Goal: Task Accomplishment & Management: Use online tool/utility

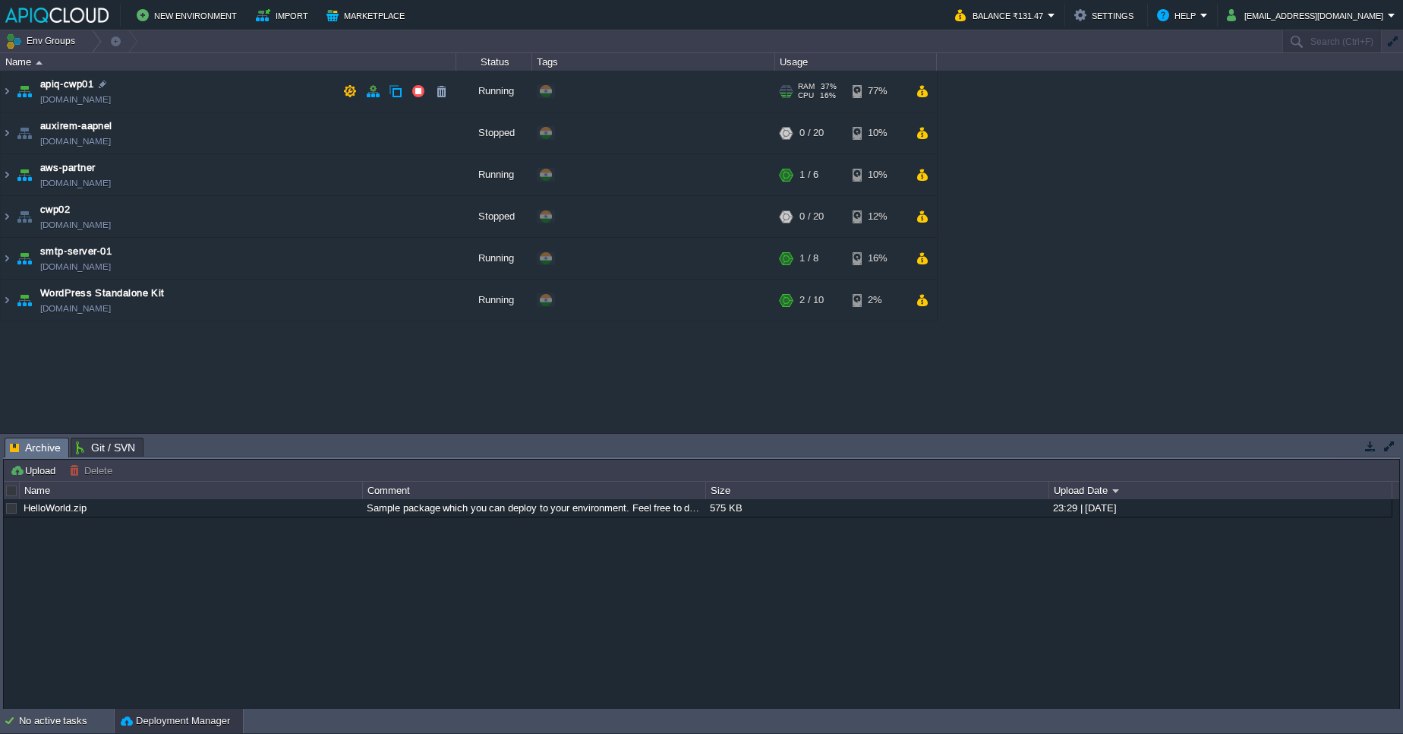
click at [14, 94] on img at bounding box center [24, 91] width 21 height 41
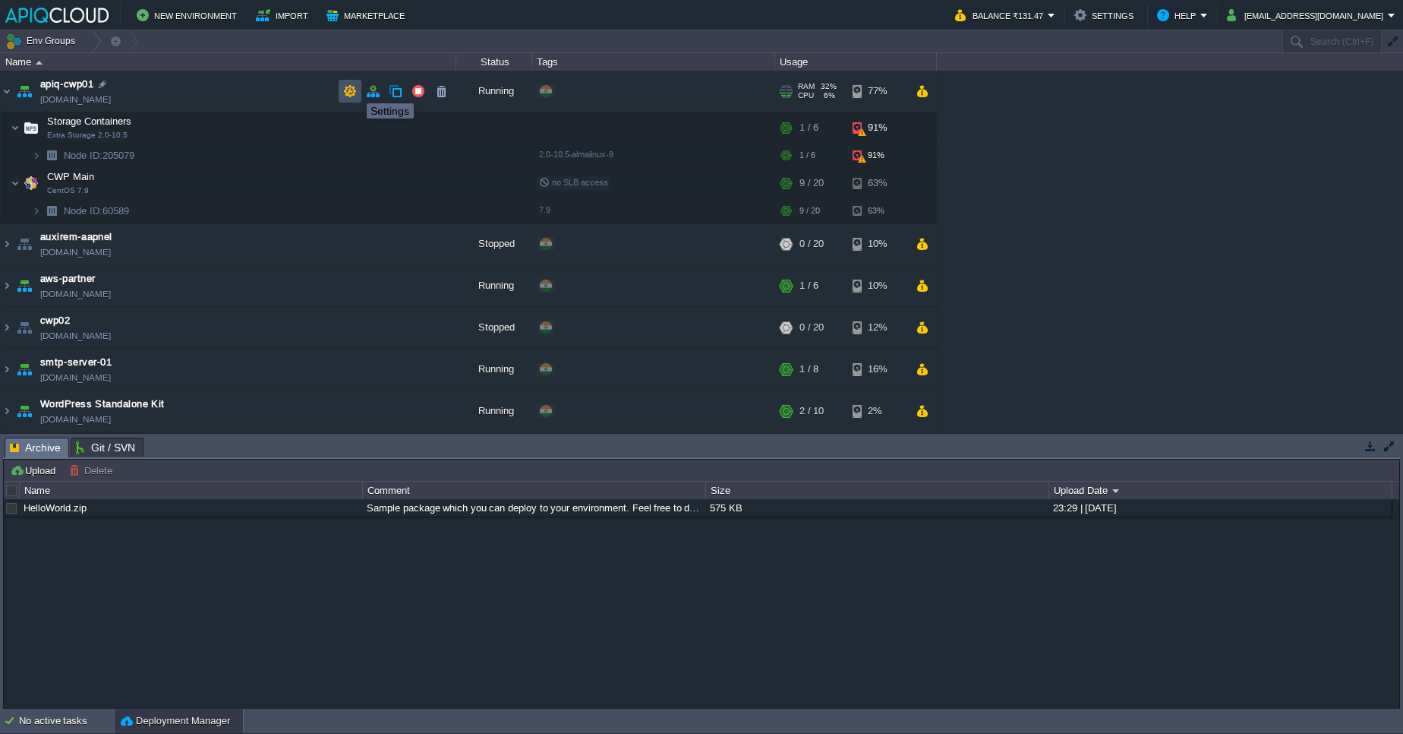
click at [355, 89] on button "button" at bounding box center [350, 91] width 14 height 14
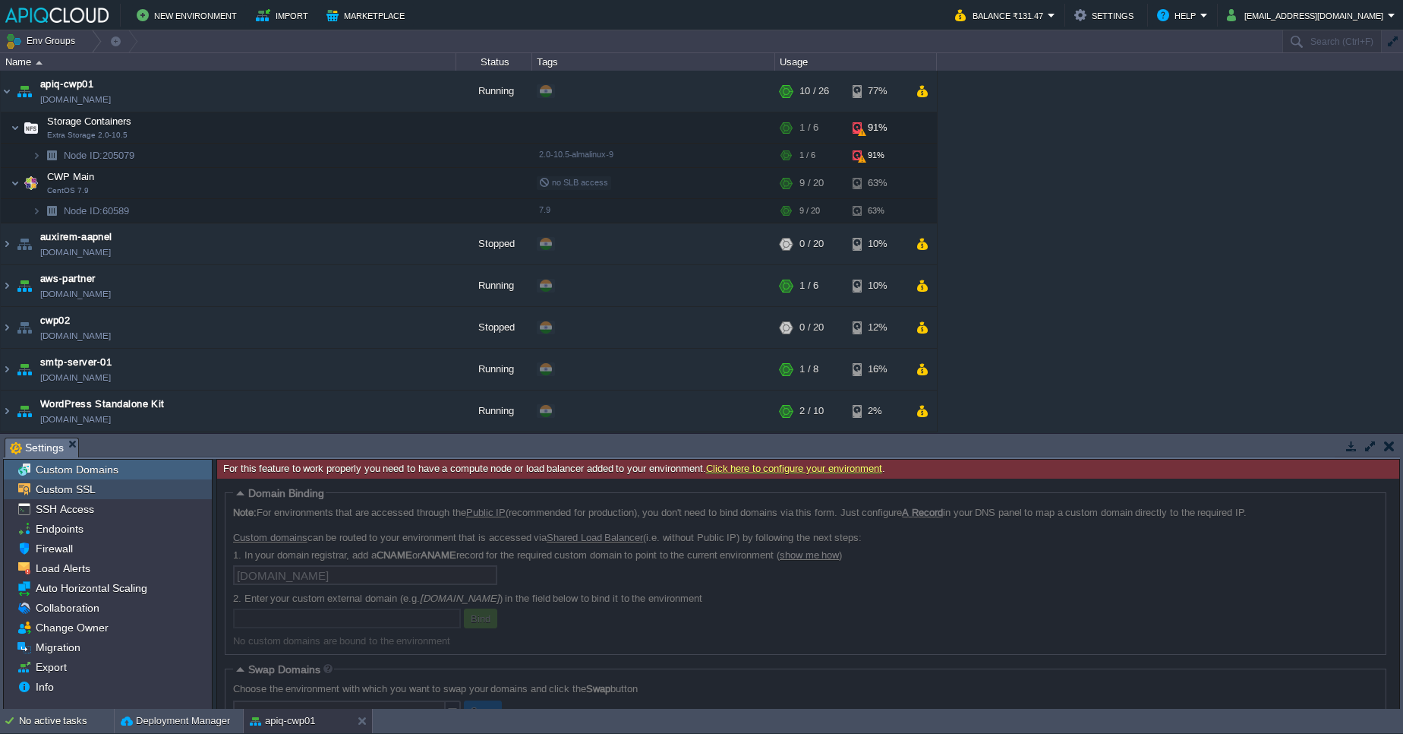
click at [131, 494] on div "Custom SSL" at bounding box center [108, 489] width 208 height 20
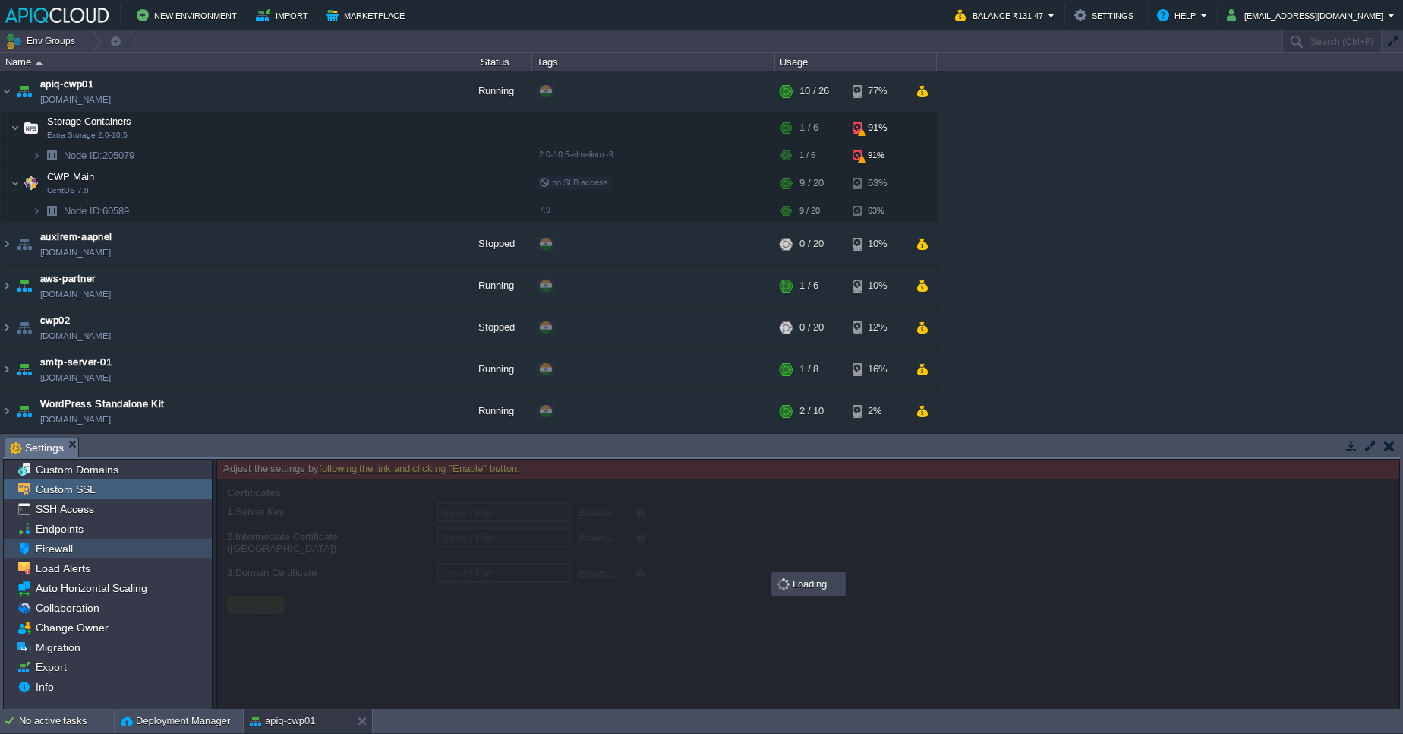
type input "Select File"
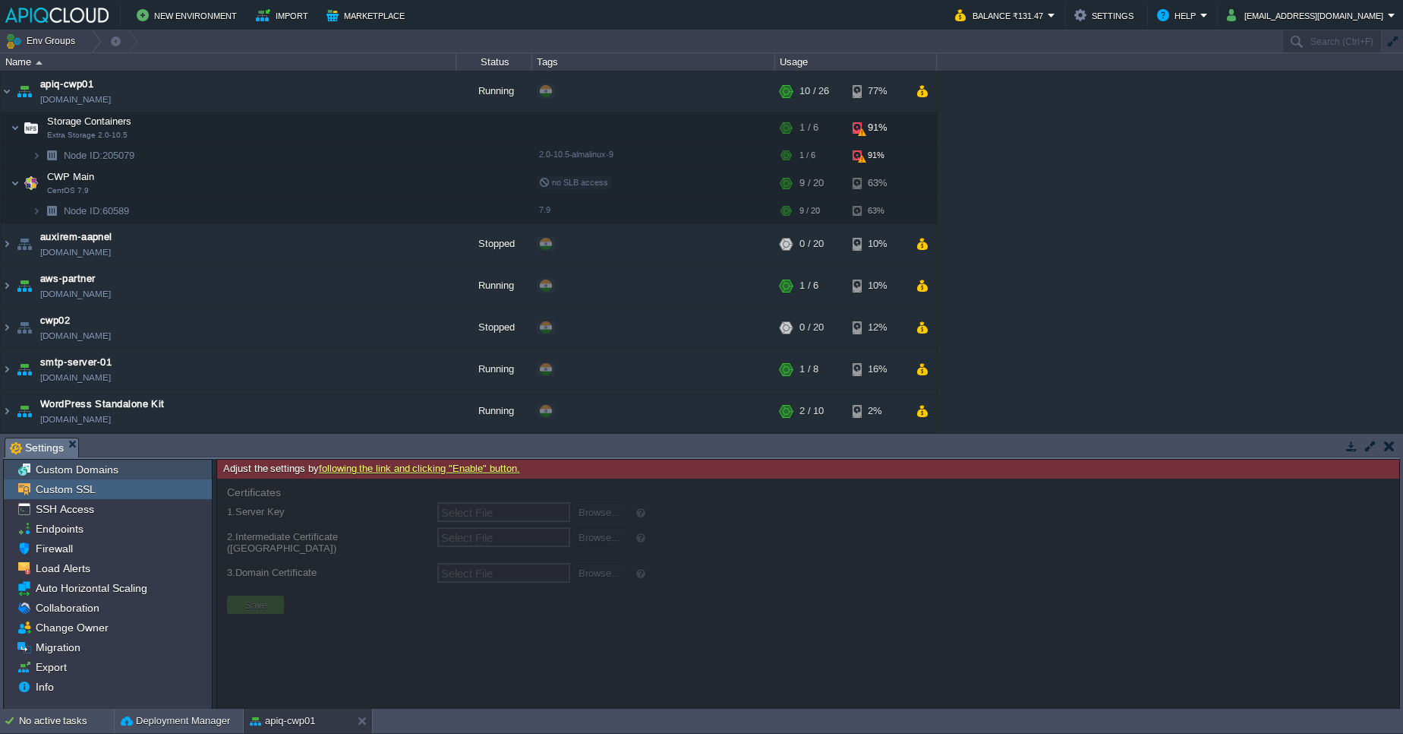
click at [90, 466] on span "Custom Domains" at bounding box center [77, 470] width 88 height 14
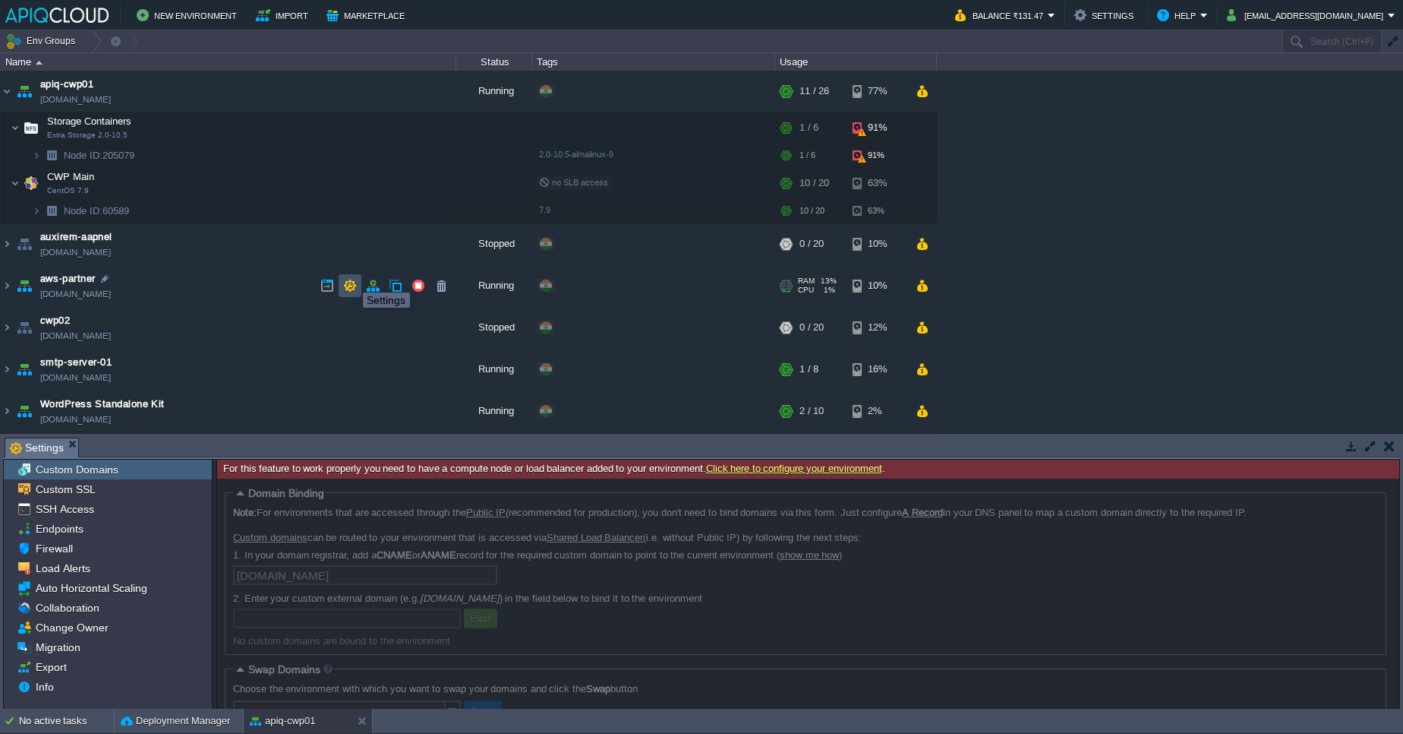
click at [352, 279] on button "button" at bounding box center [350, 286] width 14 height 14
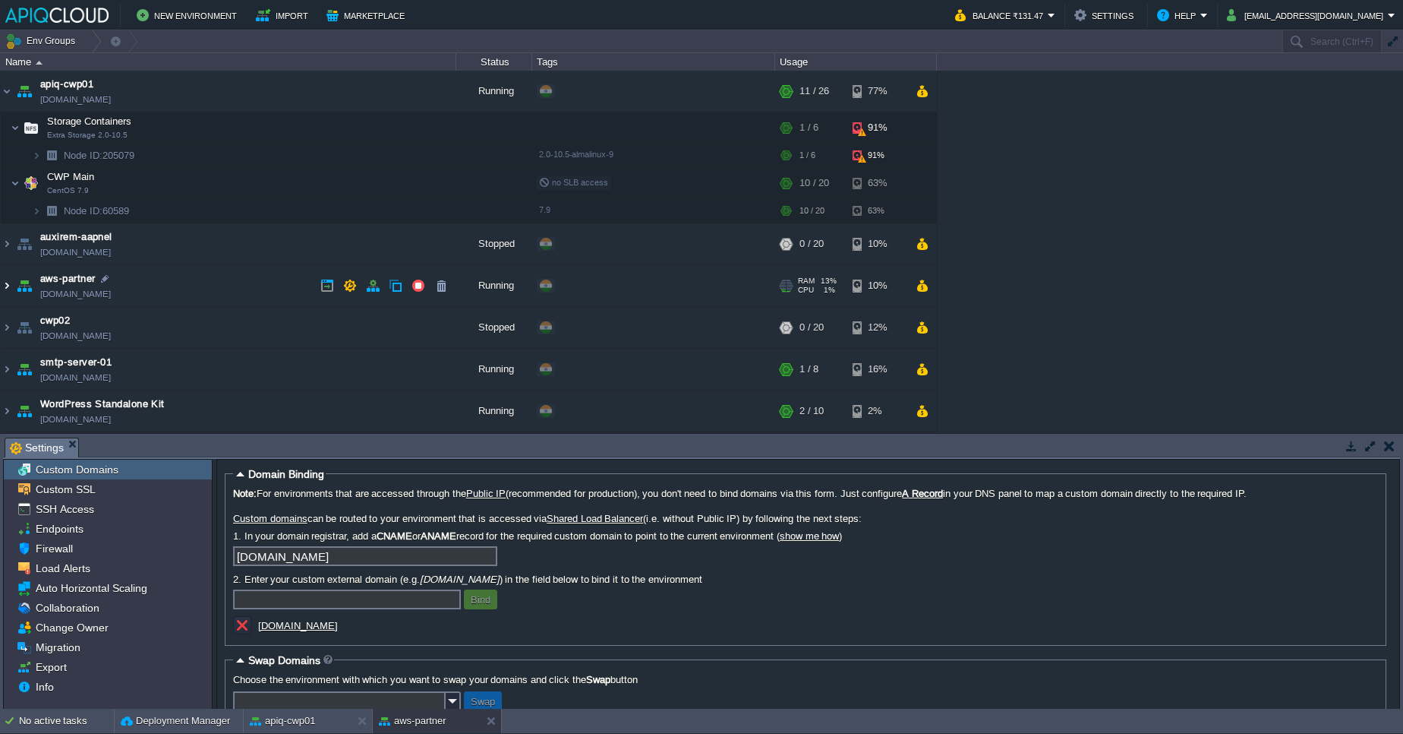
click at [12, 298] on img at bounding box center [7, 285] width 12 height 41
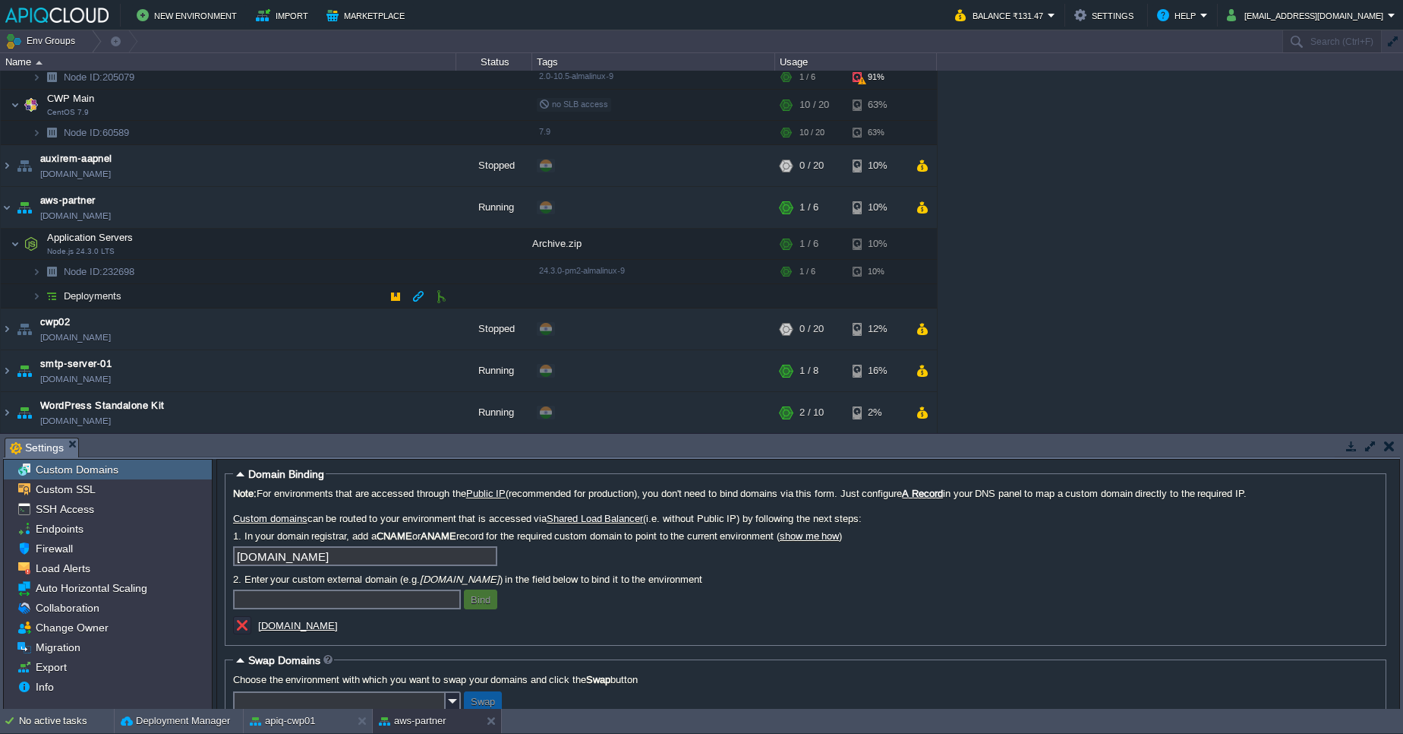
scroll to position [79, 0]
click at [338, 624] on u "[DOMAIN_NAME]" at bounding box center [298, 625] width 80 height 11
click at [111, 218] on link "[DOMAIN_NAME]" at bounding box center [75, 214] width 71 height 15
click at [253, 251] on td at bounding box center [251, 243] width 23 height 23
click at [33, 295] on img at bounding box center [36, 295] width 9 height 24
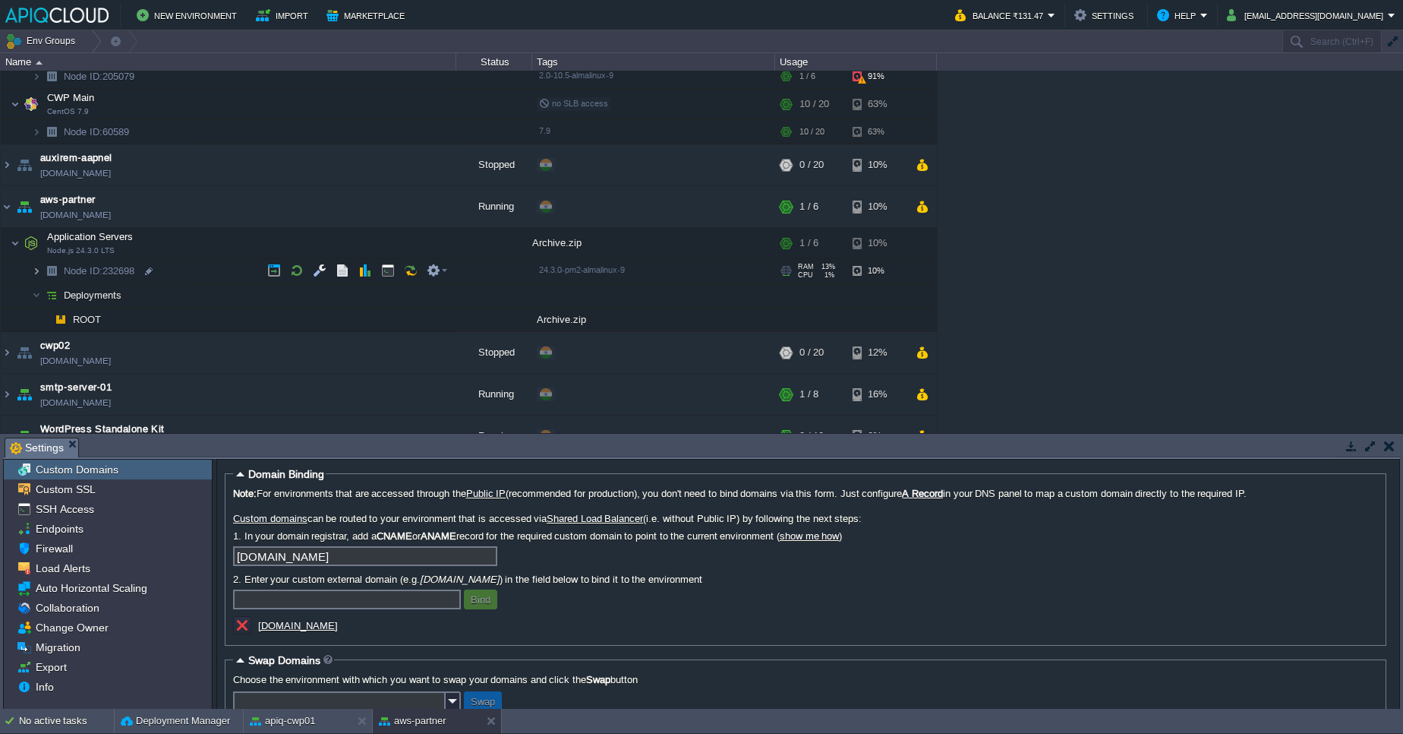
click at [36, 272] on img at bounding box center [36, 271] width 9 height 24
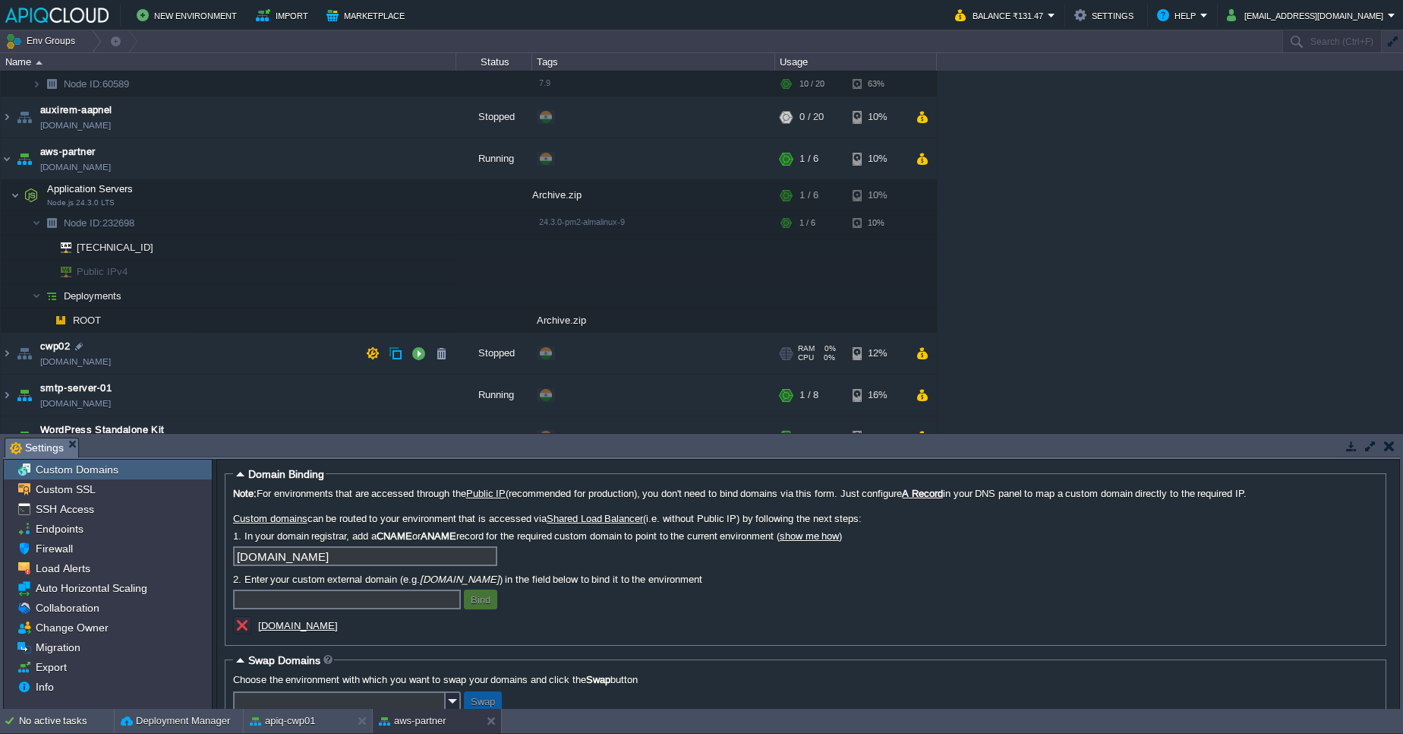
scroll to position [152, 0]
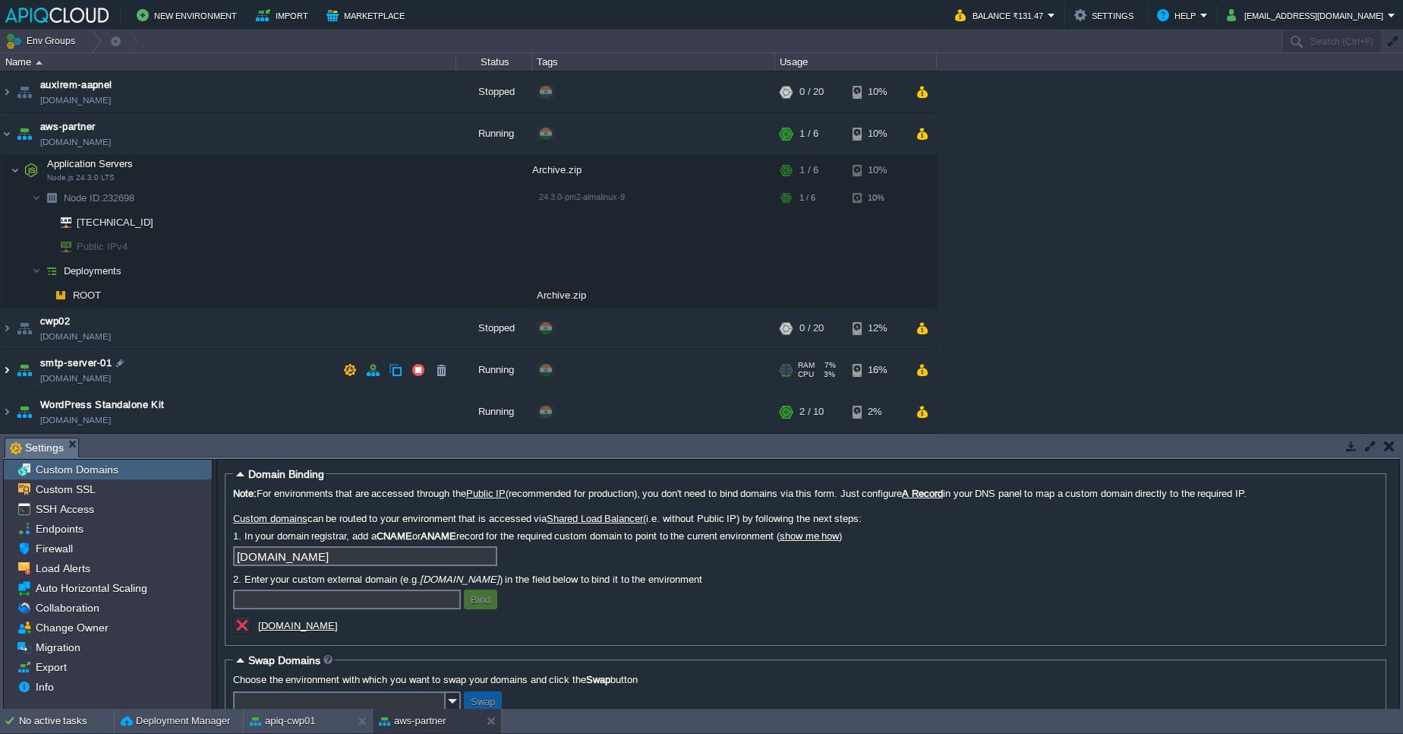
click at [8, 374] on img at bounding box center [7, 369] width 12 height 41
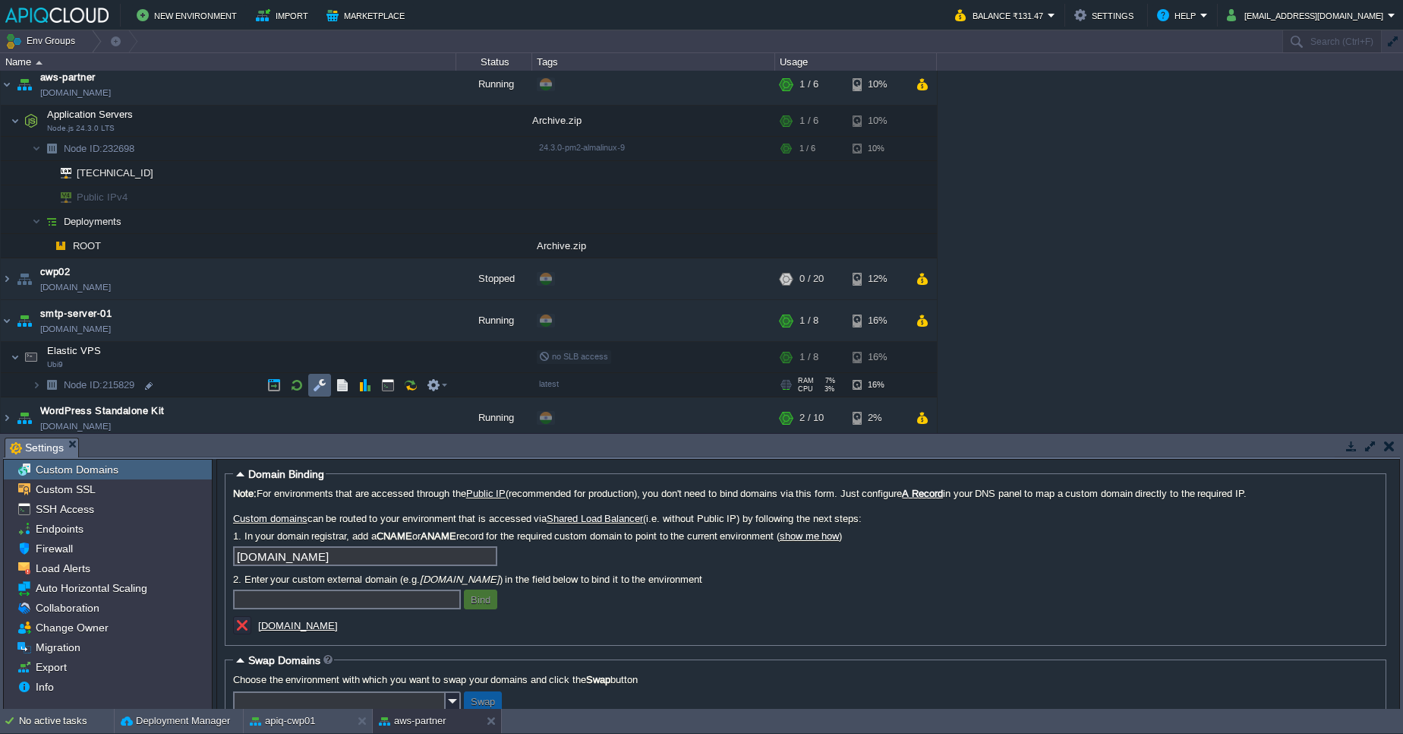
scroll to position [207, 0]
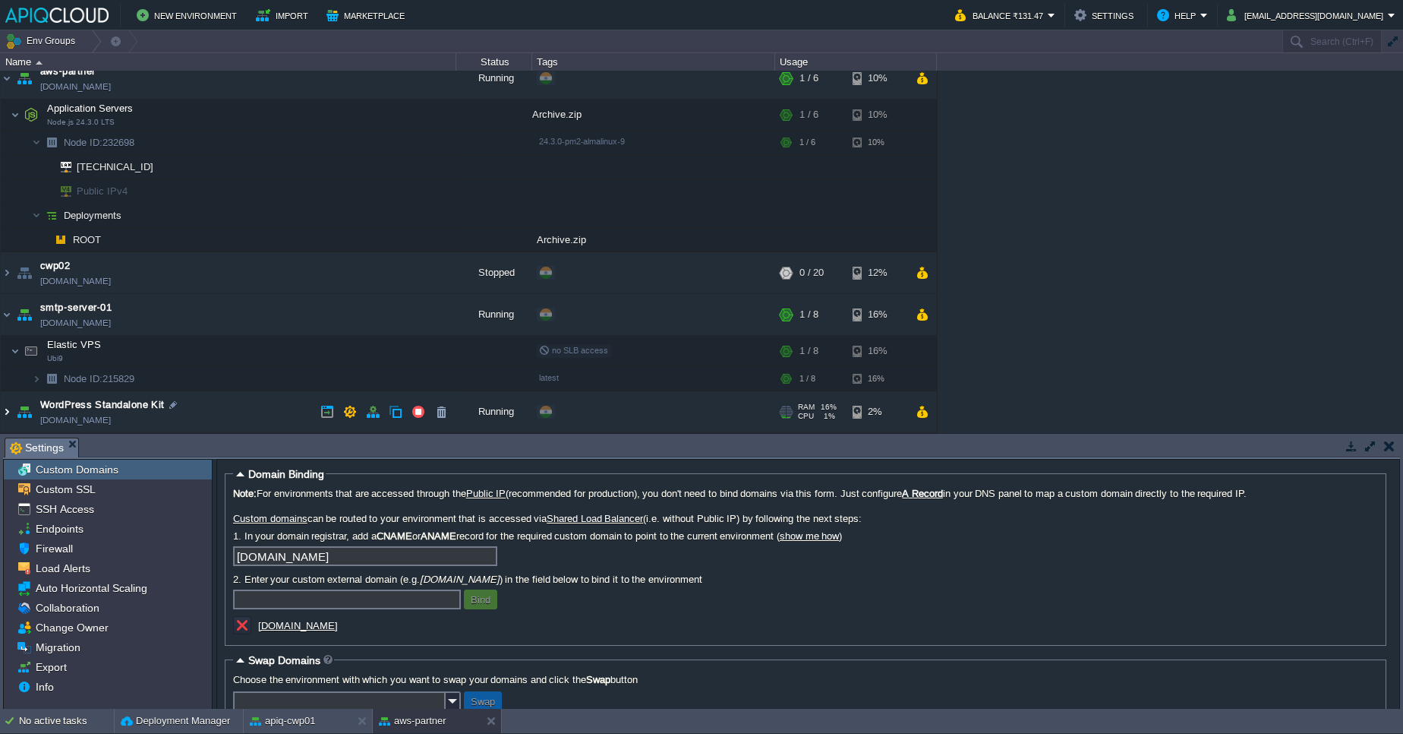
click at [9, 411] on img at bounding box center [7, 411] width 12 height 41
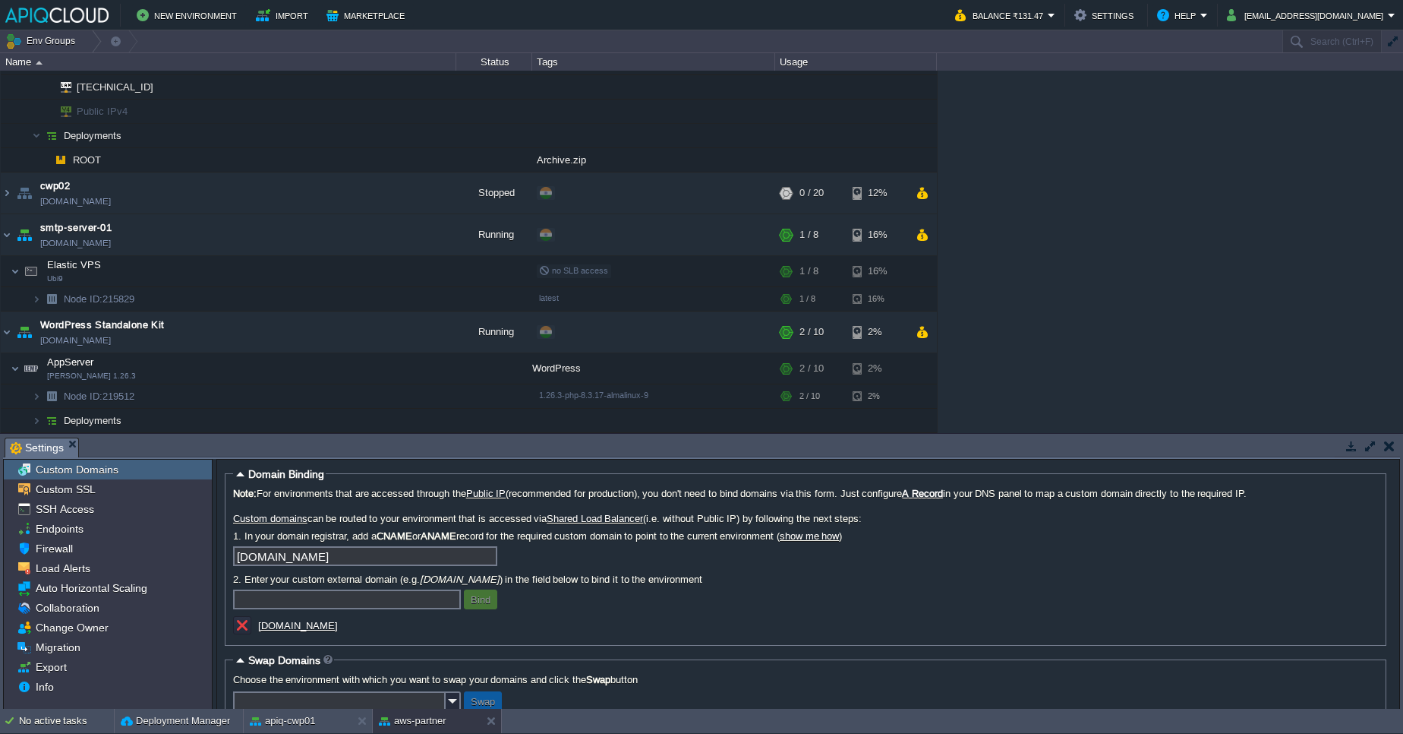
click at [0, 230] on table "apiq-cwp01 [DOMAIN_NAME] Running + Add to Env Group RAM 34% CPU 3% 10 / 26 77% …" at bounding box center [469, 108] width 938 height 649
click at [8, 238] on img at bounding box center [7, 234] width 12 height 41
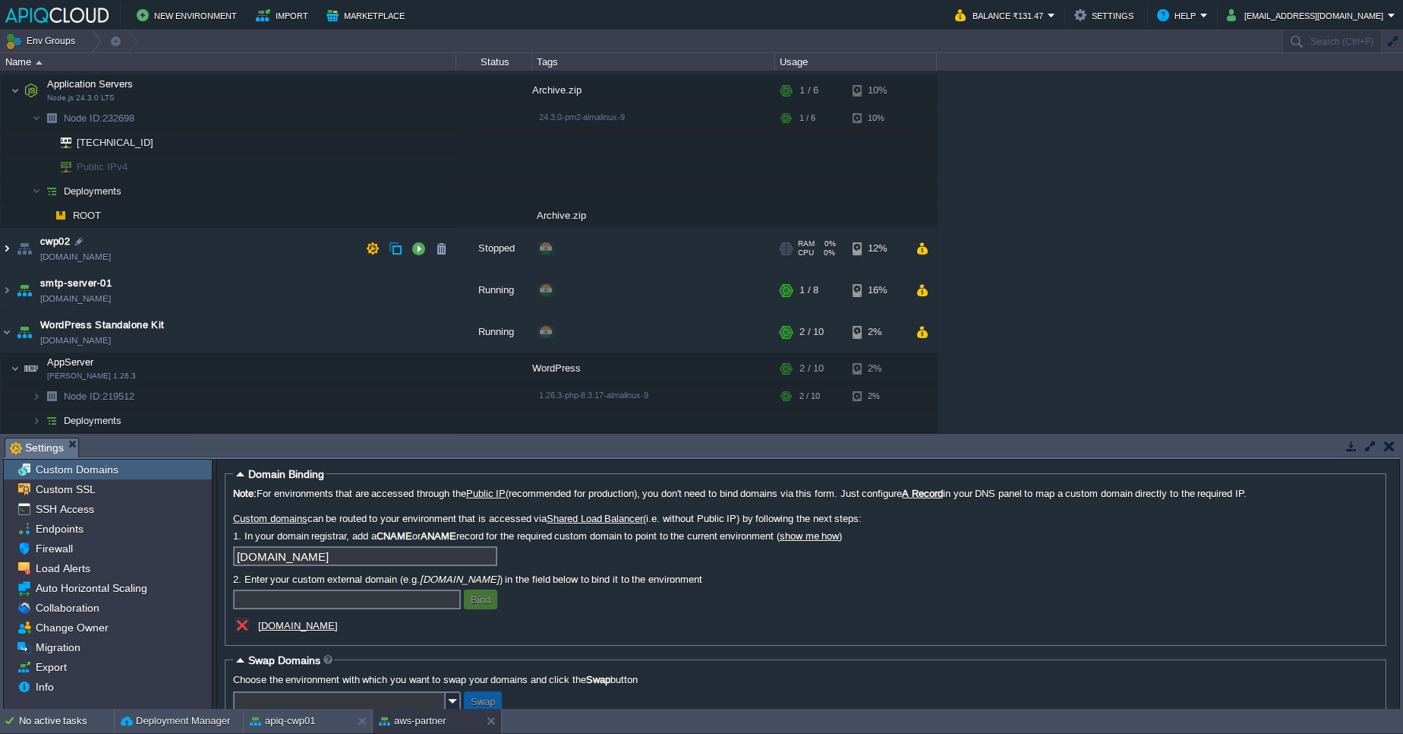
scroll to position [232, 0]
click at [253, 371] on button "button" at bounding box center [252, 368] width 14 height 14
